Goal: Browse casually: Explore the website without a specific task or goal

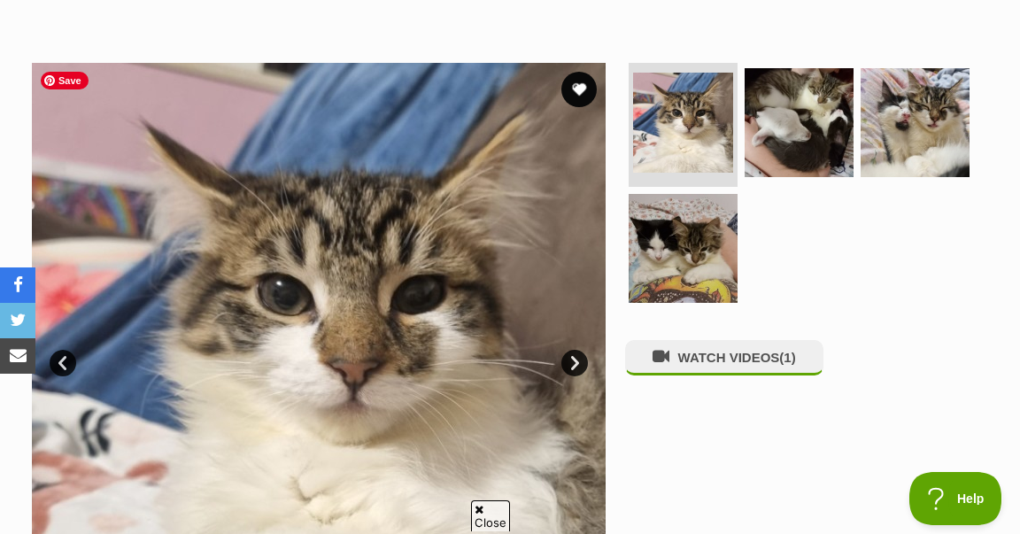
scroll to position [305, 0]
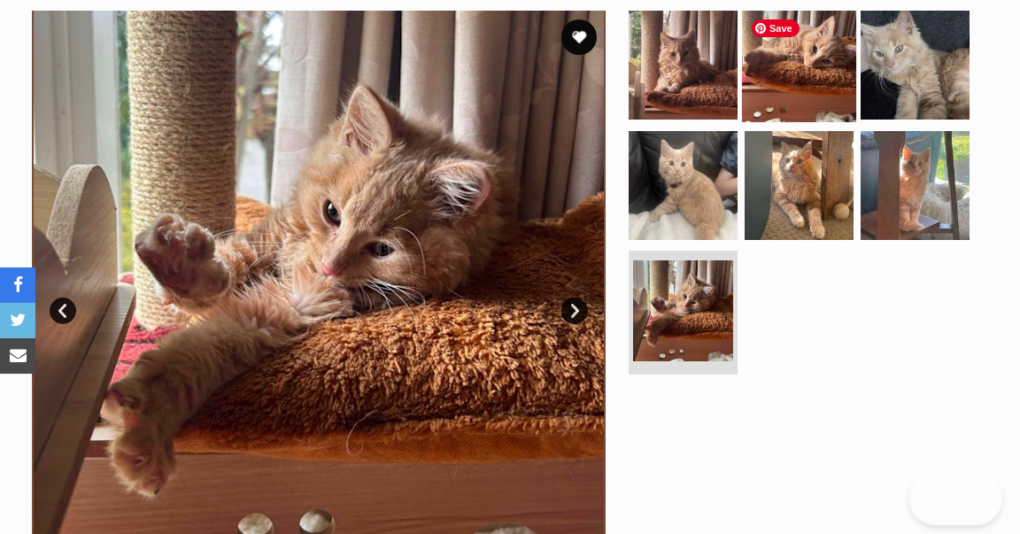
click at [794, 77] on img at bounding box center [799, 65] width 114 height 114
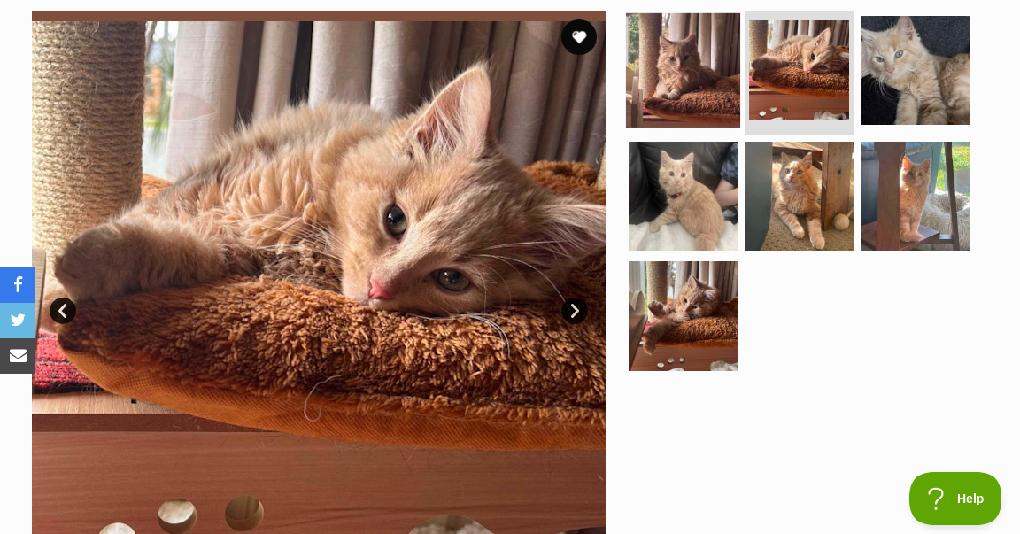
click at [688, 84] on img at bounding box center [683, 70] width 114 height 114
